Goal: Task Accomplishment & Management: Complete application form

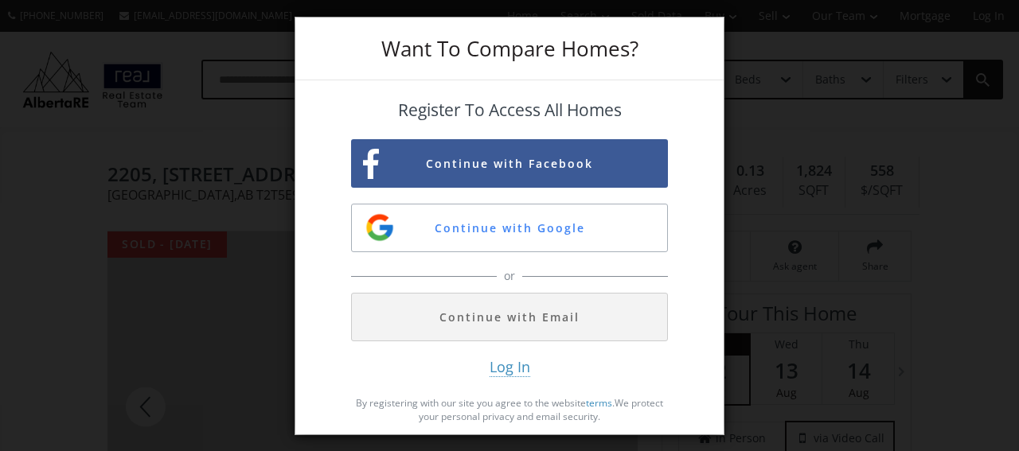
click at [764, 38] on div "Want To Compare Homes? Register To Access All Homes Continue with Facebook Cont…" at bounding box center [509, 225] width 1019 height 451
click at [747, 168] on div "Want To Compare Homes? Register To Access All Homes Continue with Facebook Cont…" at bounding box center [509, 225] width 1019 height 451
click at [511, 370] on span "Log In" at bounding box center [509, 367] width 41 height 20
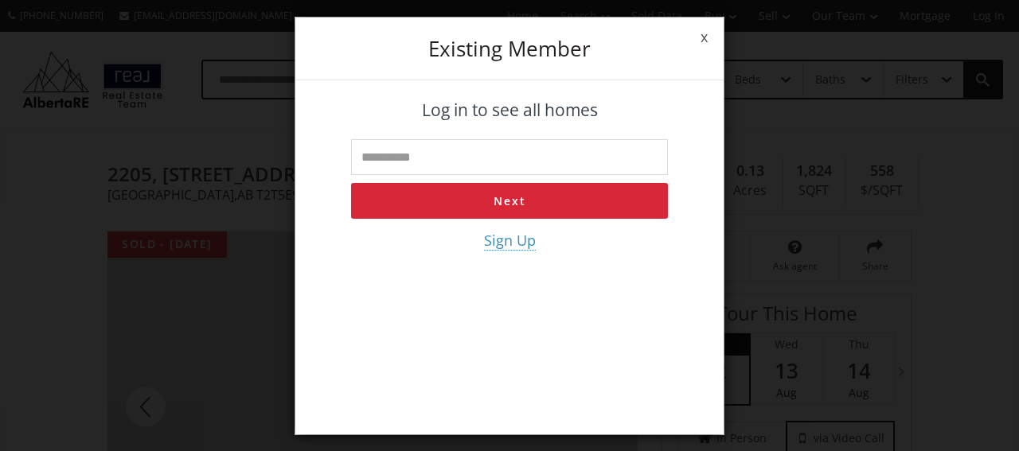
click at [797, 298] on div "x Existing member Log in to see all homes Next Sign Up" at bounding box center [509, 225] width 1019 height 451
click at [705, 34] on link "x" at bounding box center [703, 37] width 39 height 45
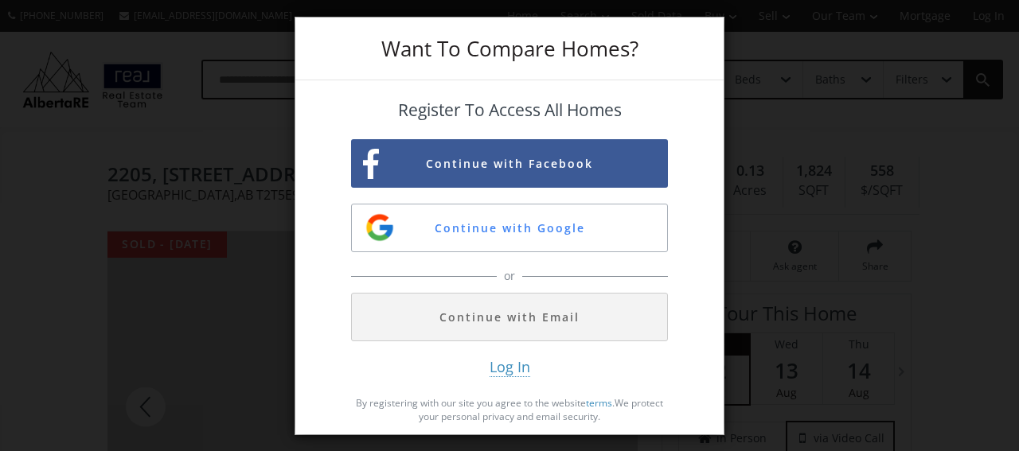
drag, startPoint x: 702, startPoint y: 37, endPoint x: 700, endPoint y: 49, distance: 12.0
click at [702, 37] on div "Want To Compare Homes?" at bounding box center [509, 49] width 428 height 63
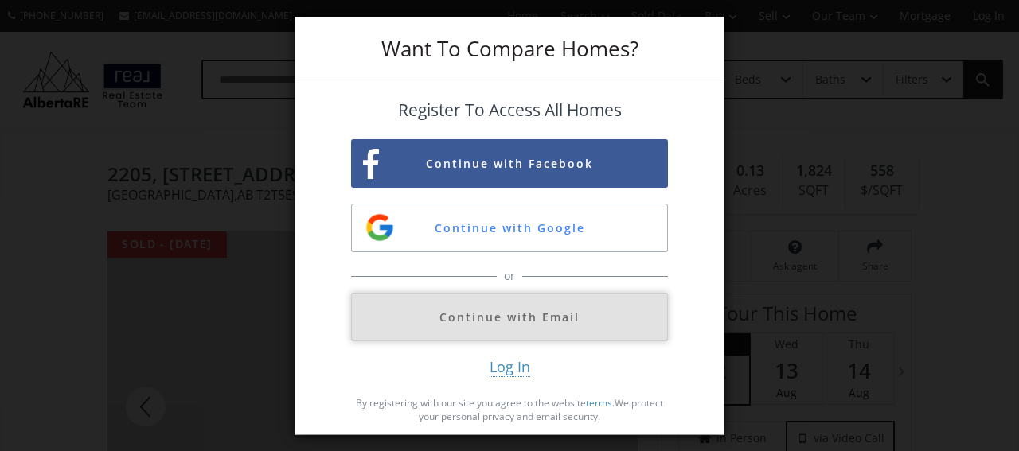
click at [531, 310] on button "Continue with Email" at bounding box center [509, 317] width 317 height 49
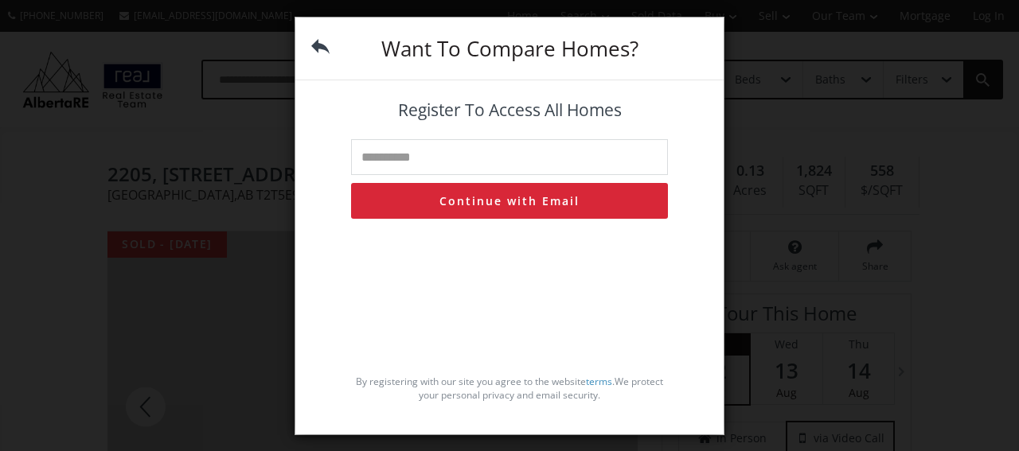
click at [310, 42] on div "Want To Compare Homes?" at bounding box center [509, 49] width 428 height 63
click at [324, 47] on img at bounding box center [320, 46] width 18 height 18
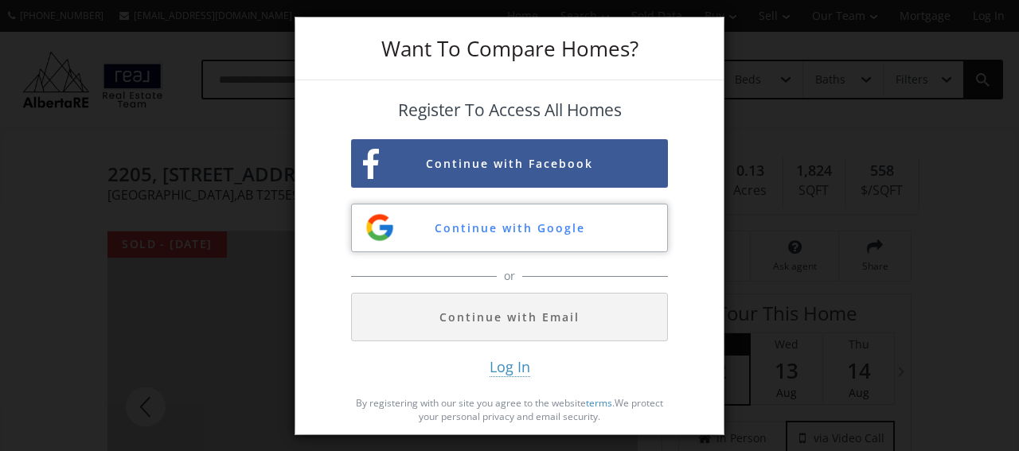
click at [498, 224] on button "Continue with Google" at bounding box center [509, 228] width 317 height 49
